Goal: Check status: Check status

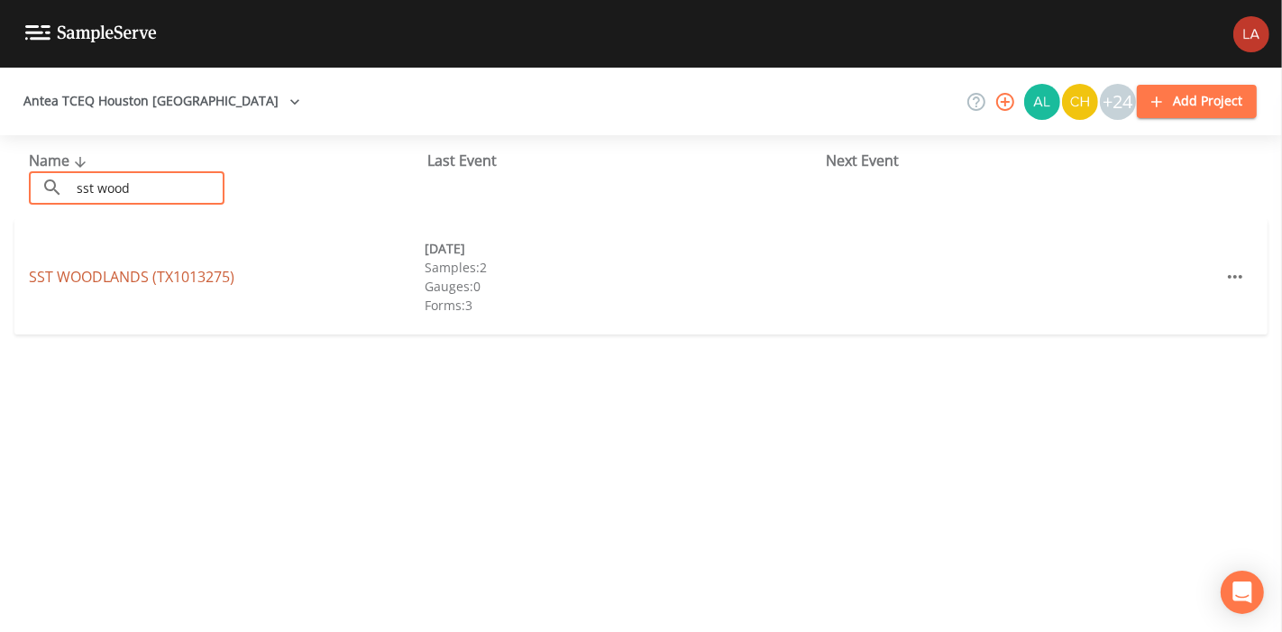
type input "sst wood"
click at [159, 278] on link "SST WOODLANDS (TX1013275)" at bounding box center [131, 277] width 205 height 20
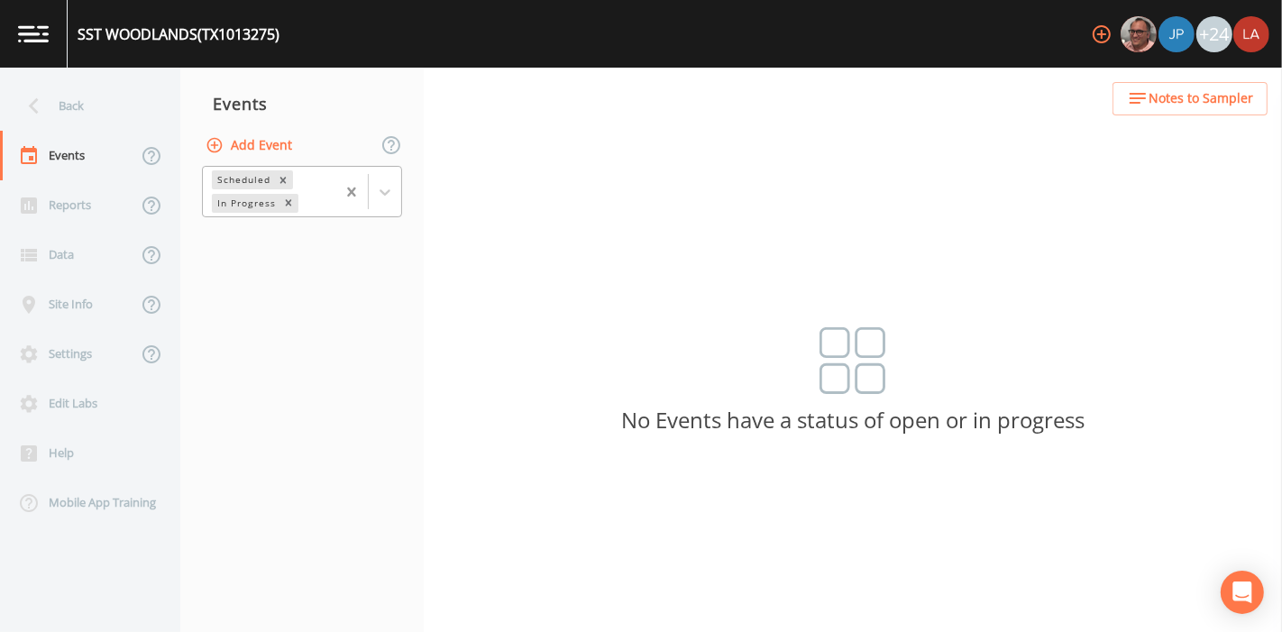
drag, startPoint x: 381, startPoint y: 184, endPoint x: 367, endPoint y: 205, distance: 26.0
click at [381, 184] on icon at bounding box center [385, 192] width 18 height 18
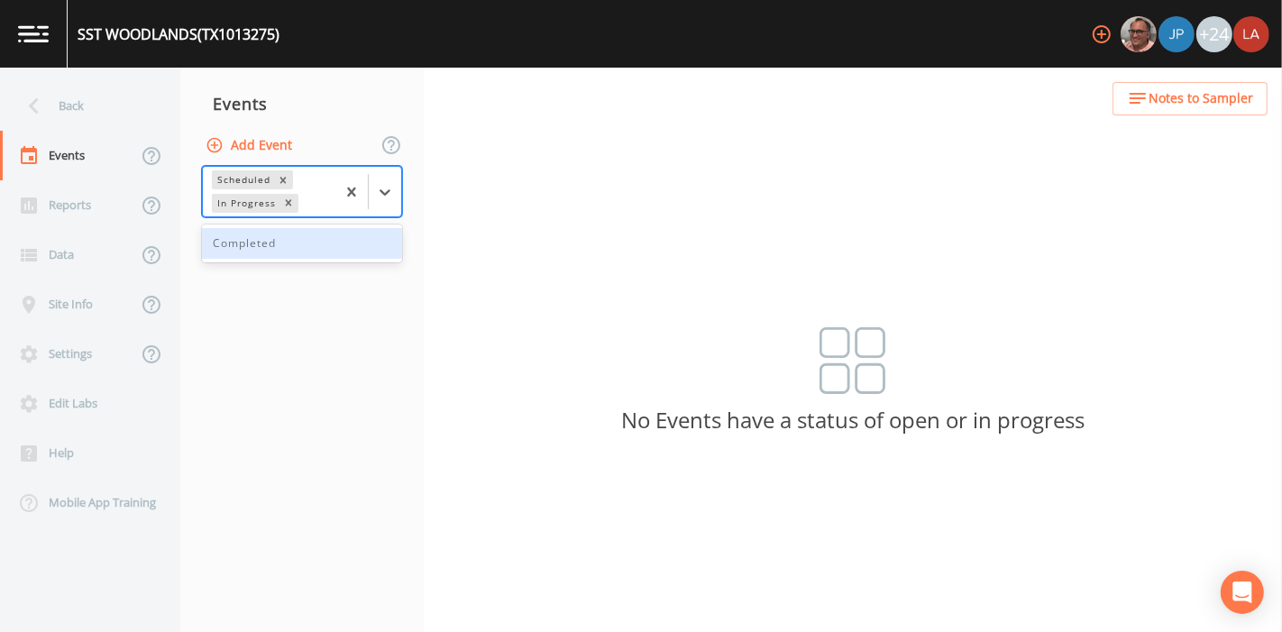
click at [302, 248] on div "Completed" at bounding box center [302, 243] width 200 height 31
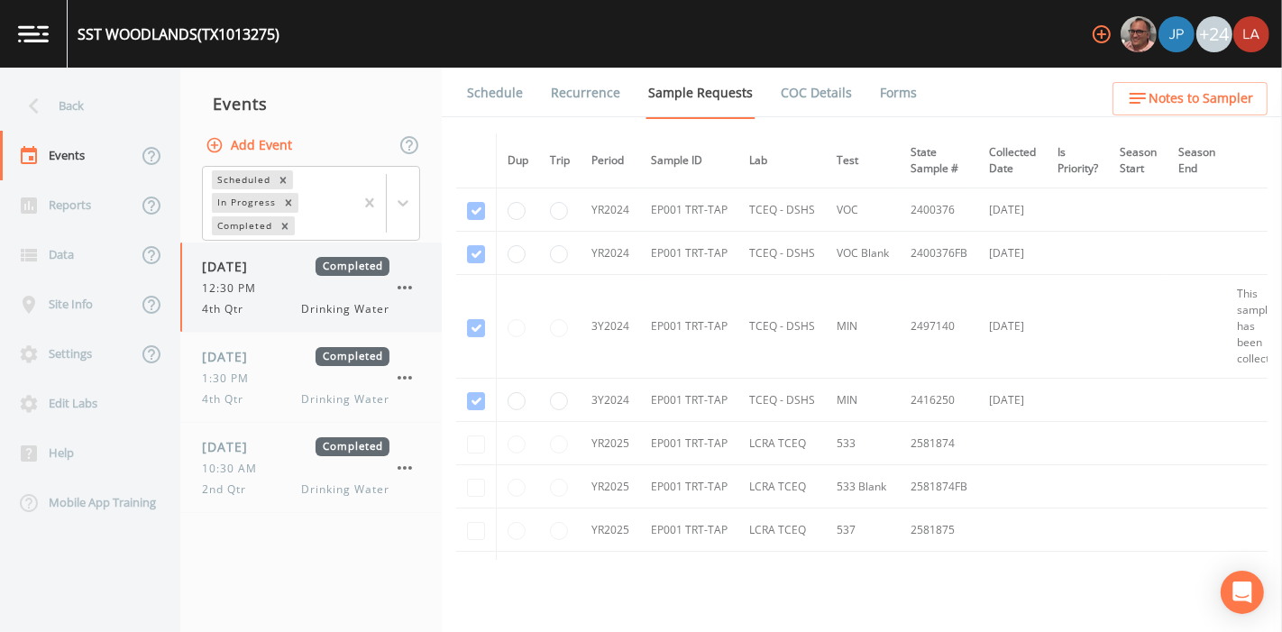
click at [260, 283] on span "12:30 PM" at bounding box center [234, 288] width 65 height 16
click at [247, 381] on span "1:30 PM" at bounding box center [231, 378] width 58 height 16
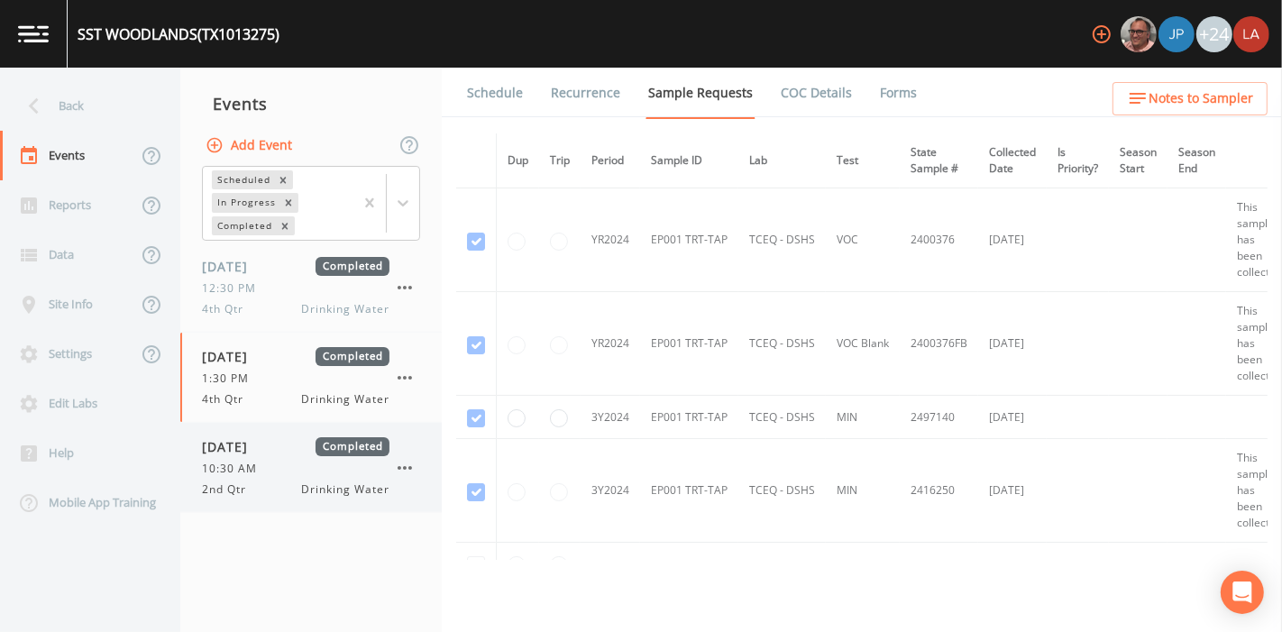
click at [260, 470] on span "10:30 AM" at bounding box center [235, 469] width 66 height 16
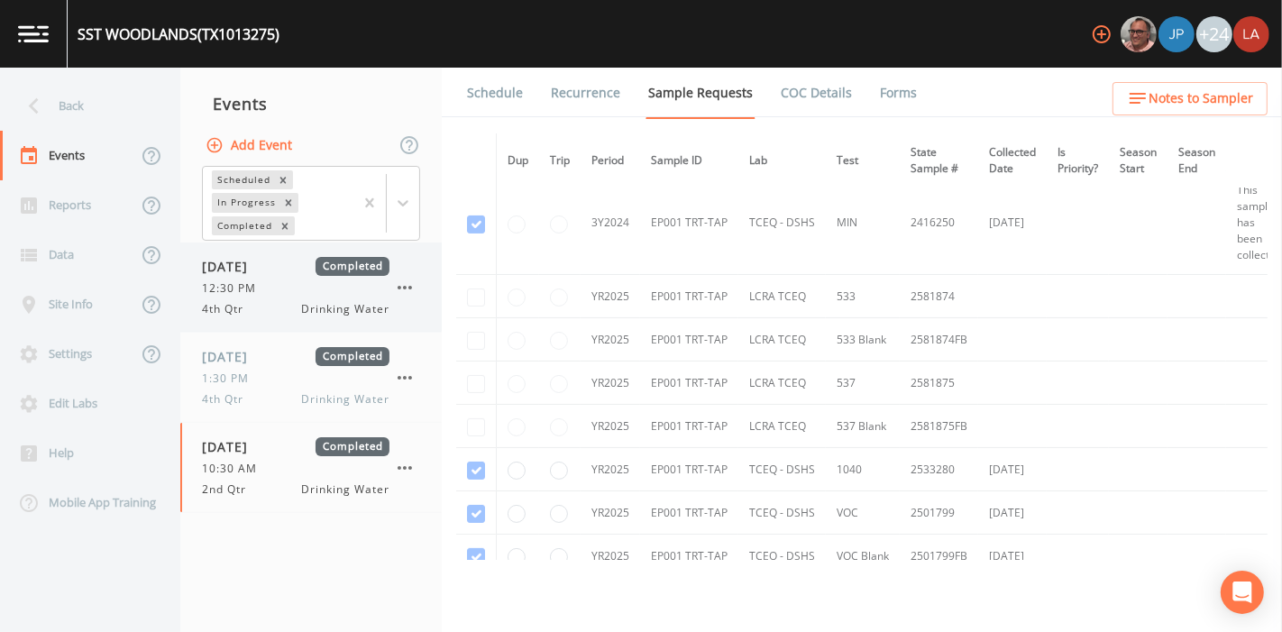
scroll to position [147, 0]
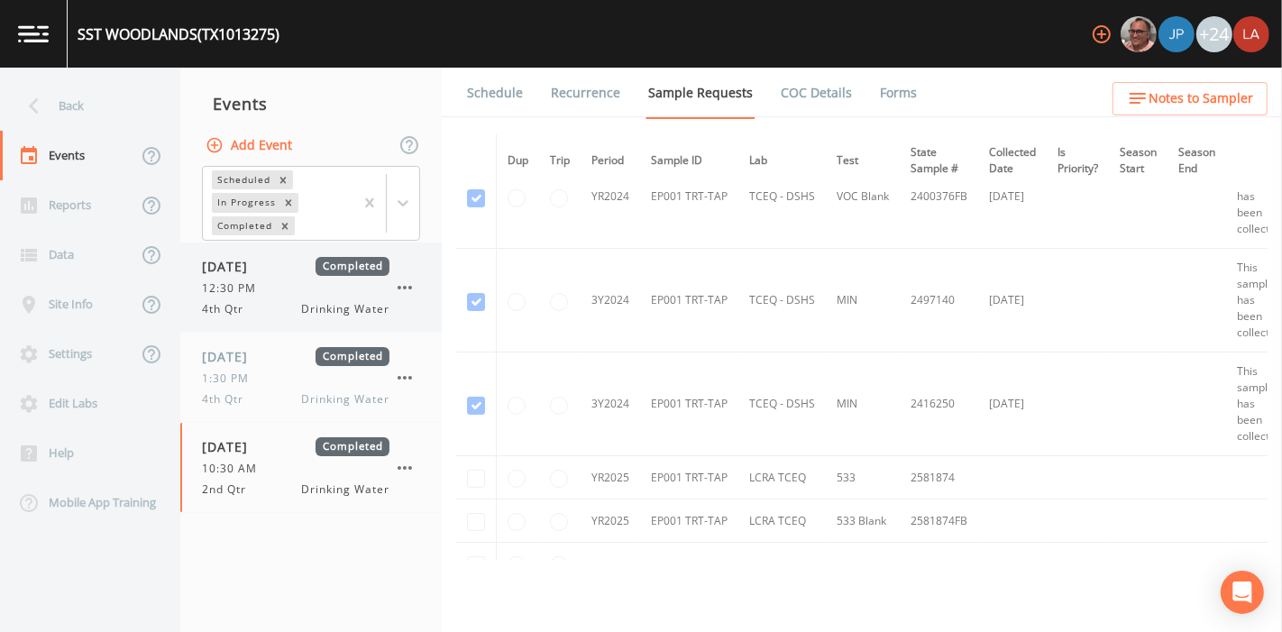
click at [232, 280] on span "12:30 PM" at bounding box center [234, 288] width 65 height 16
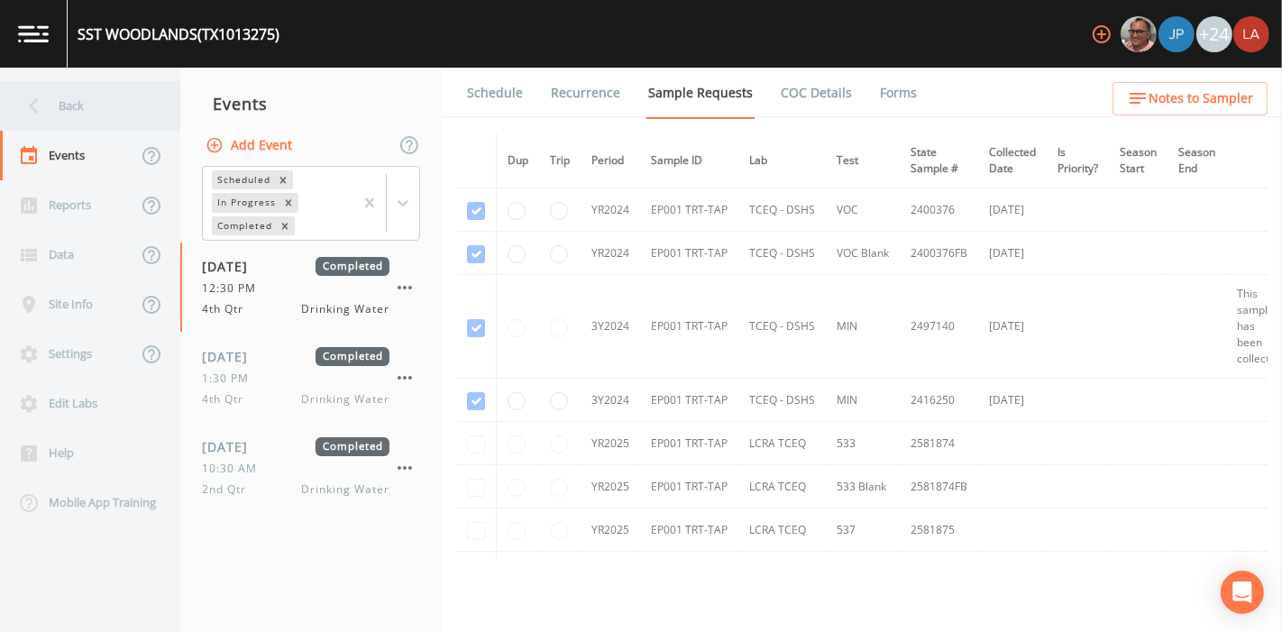
click at [82, 99] on div "Back" at bounding box center [81, 106] width 162 height 50
